Goal: Manage account settings

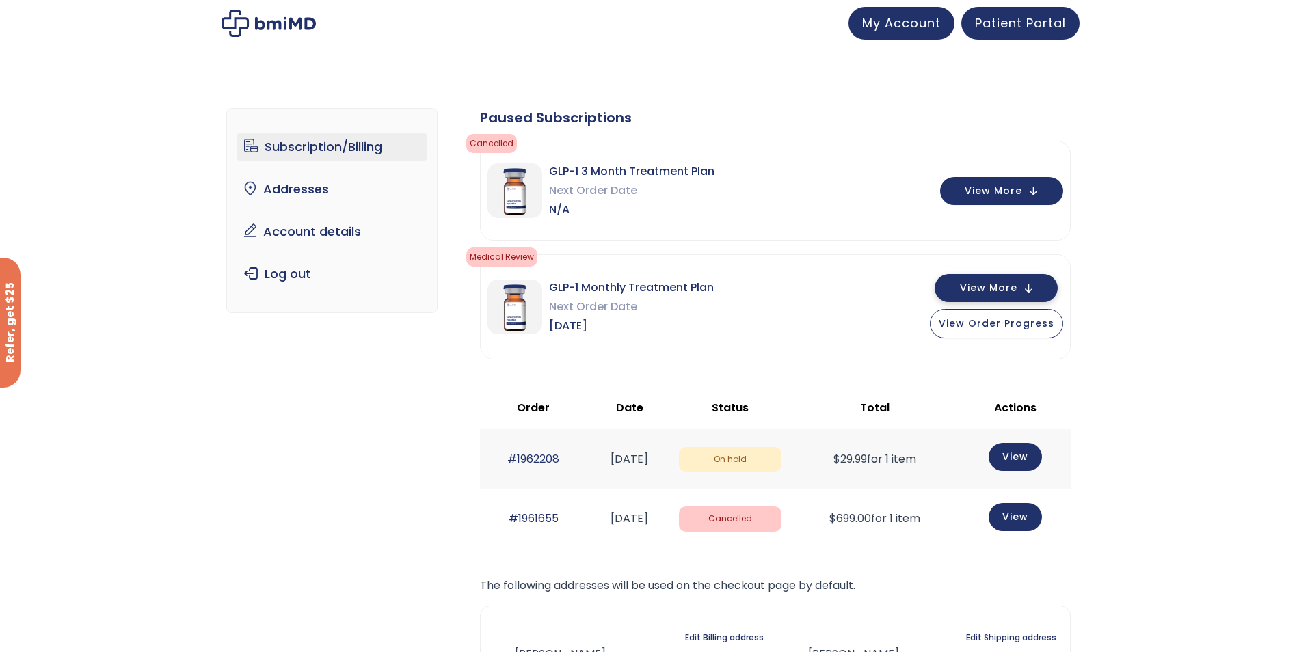
click at [1033, 293] on button "View More" at bounding box center [995, 288] width 123 height 28
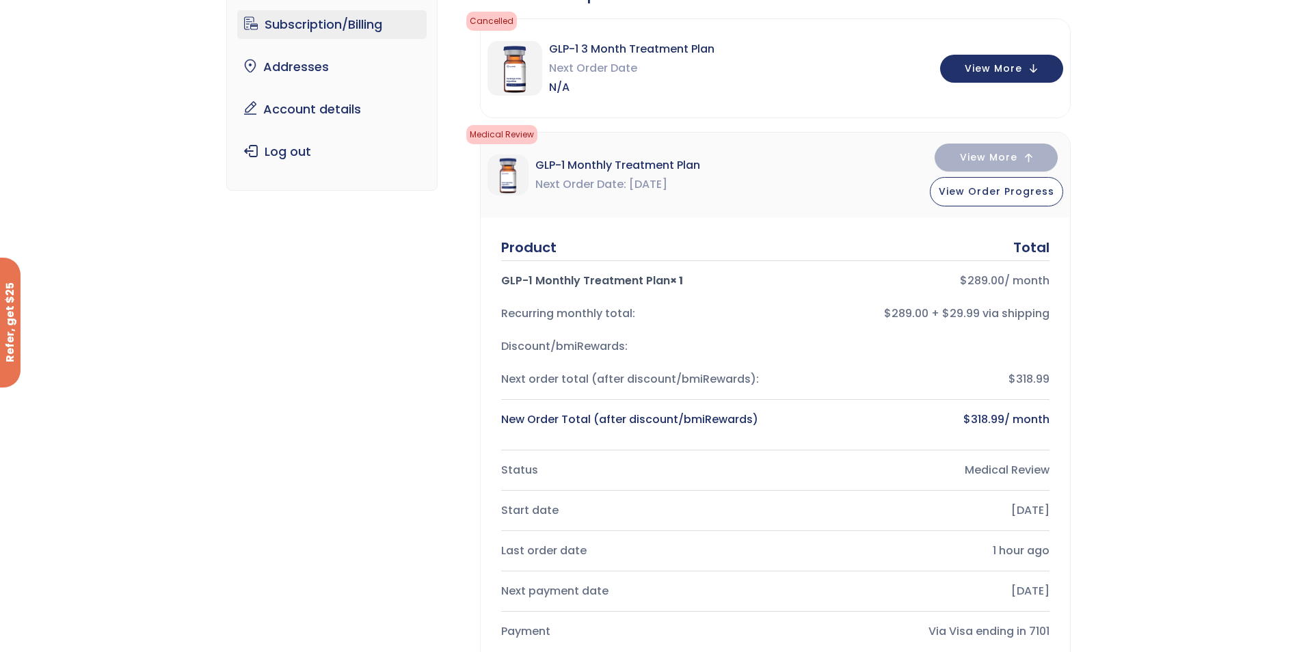
scroll to position [68, 0]
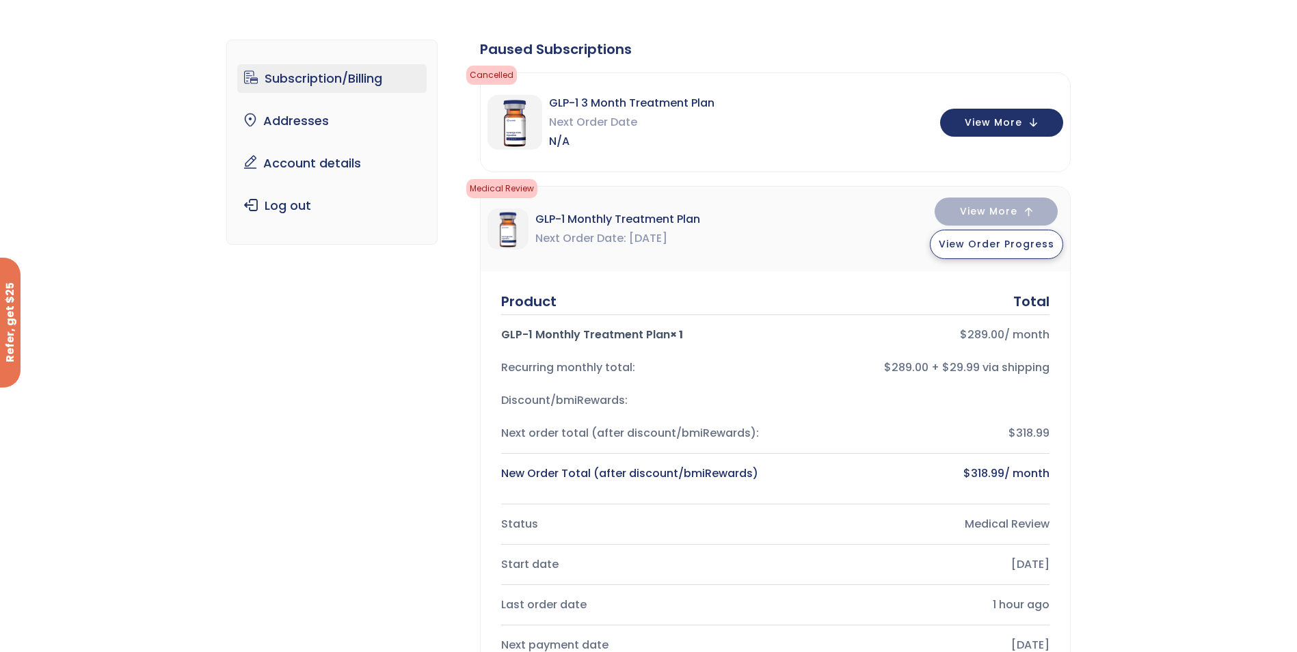
click at [1012, 254] on button "View Order Progress" at bounding box center [996, 244] width 133 height 29
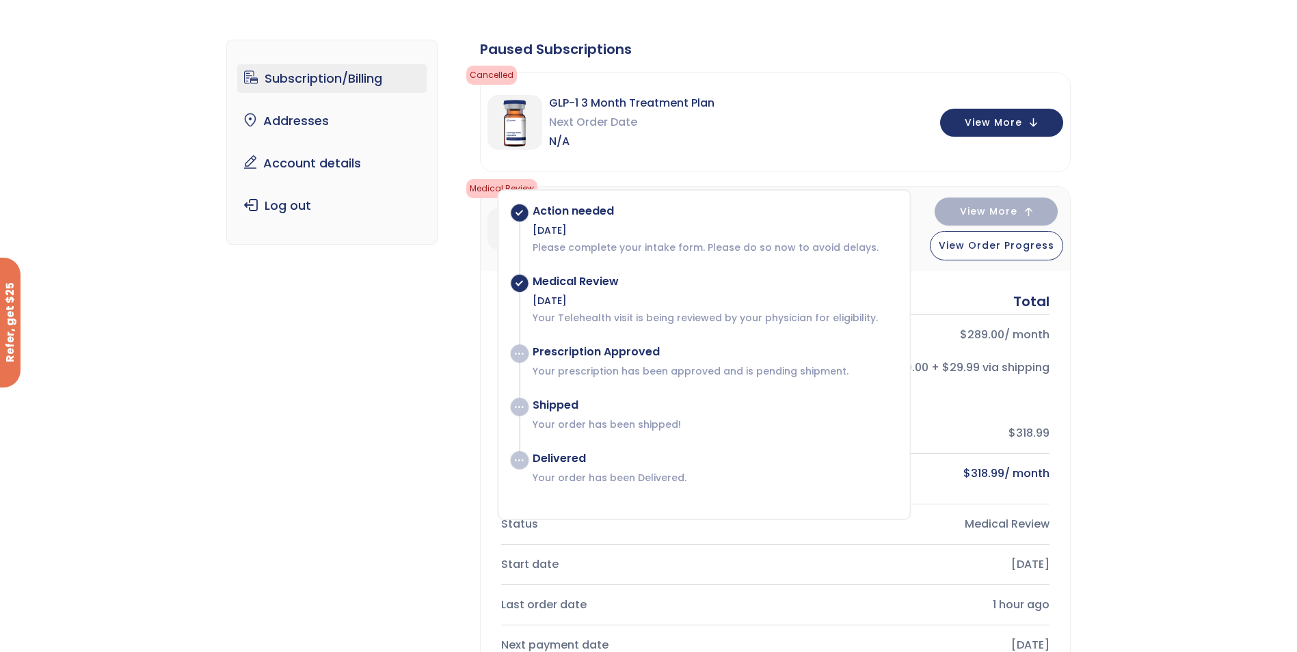
click at [748, 319] on p "Your Telehealth visit is being reviewed by your physician for eligibility." at bounding box center [713, 318] width 363 height 14
click at [316, 243] on nav "Subscription/Billing bmiRewards Addresses Account details Submit a Review Log o…" at bounding box center [331, 142] width 211 height 205
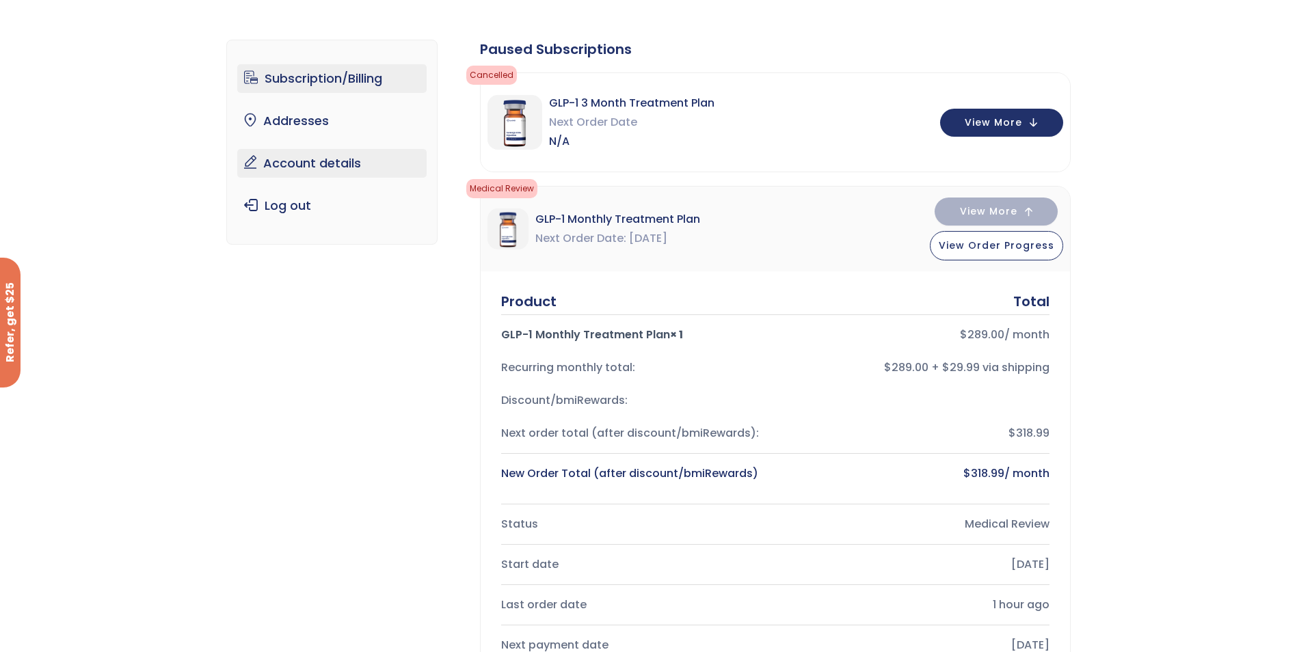
click at [333, 168] on link "Account details" at bounding box center [331, 163] width 189 height 29
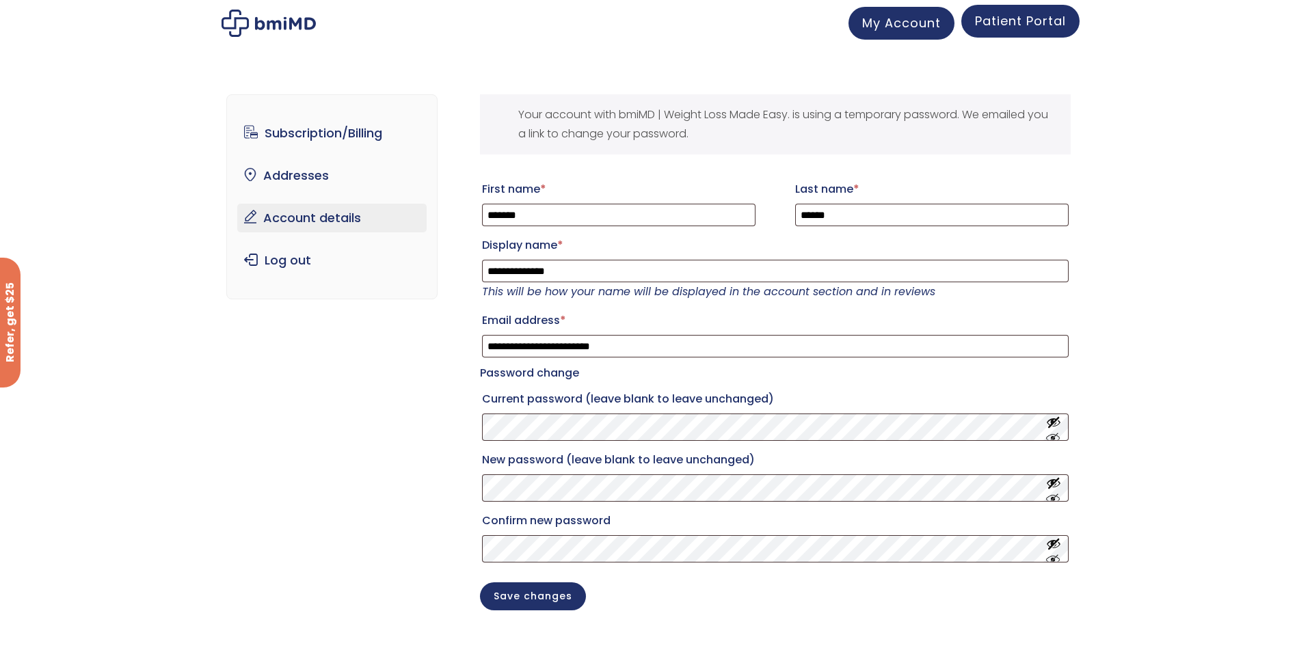
click at [998, 20] on span "Patient Portal" at bounding box center [1020, 20] width 91 height 17
